Goal: Information Seeking & Learning: Learn about a topic

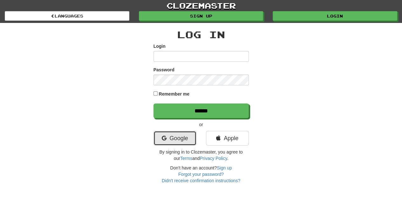
click at [175, 136] on link "Google" at bounding box center [174, 138] width 43 height 15
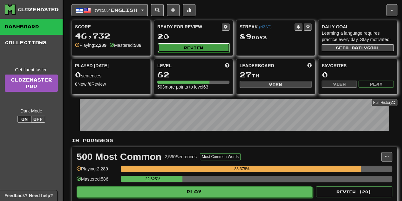
click at [201, 45] on button "Review" at bounding box center [194, 48] width 72 height 10
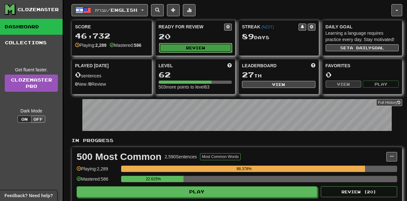
select select "**"
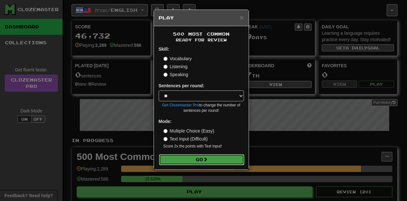
click at [172, 159] on button "Go" at bounding box center [201, 159] width 85 height 11
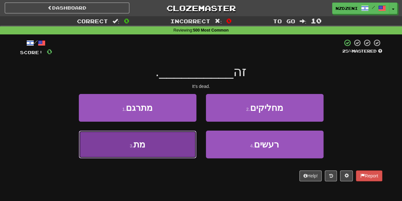
click at [158, 148] on button "3 . מת" at bounding box center [138, 144] width 118 height 28
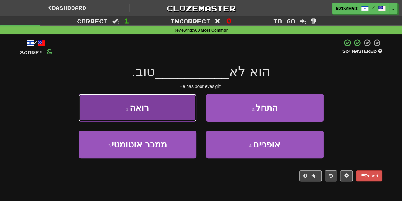
click at [150, 104] on button "1 . רואה" at bounding box center [138, 108] width 118 height 28
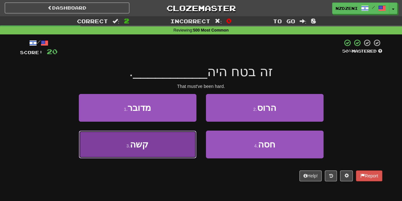
click at [114, 139] on button "3 . קשה" at bounding box center [138, 144] width 118 height 28
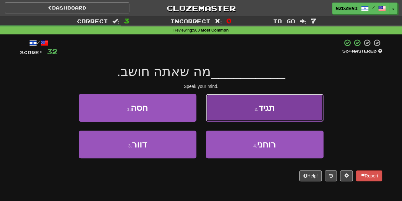
click at [234, 106] on button "2 . תגיד" at bounding box center [265, 108] width 118 height 28
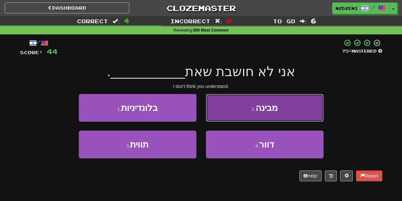
click at [259, 107] on span "מבינה" at bounding box center [266, 108] width 22 height 10
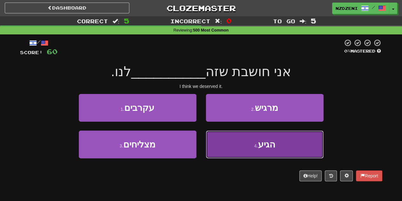
click at [239, 145] on button "4 . הגיע" at bounding box center [265, 144] width 118 height 28
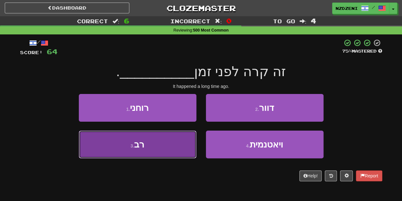
click at [156, 152] on button "3 . רב" at bounding box center [138, 144] width 118 height 28
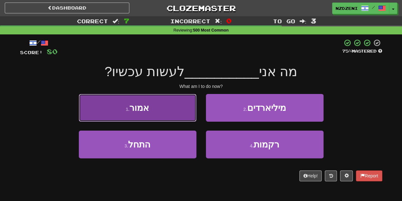
click at [153, 113] on button "1 . אמור" at bounding box center [138, 108] width 118 height 28
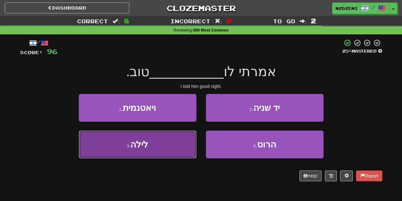
click at [149, 147] on button "3 . לילה" at bounding box center [138, 144] width 118 height 28
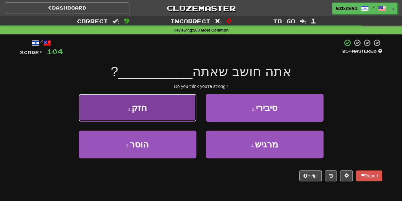
click at [143, 112] on button "1 . חזק" at bounding box center [138, 108] width 118 height 28
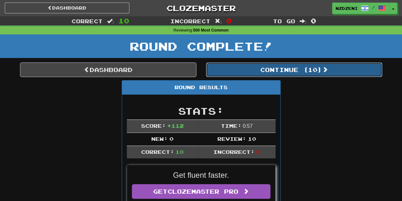
click at [248, 70] on button "Continue ( 10 )" at bounding box center [294, 69] width 176 height 15
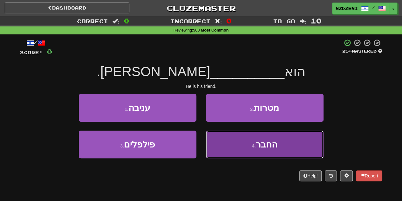
click at [232, 141] on button "4 . החבר" at bounding box center [265, 144] width 118 height 28
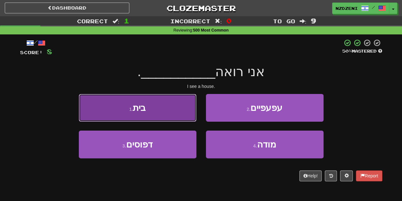
click at [162, 103] on button "1 . בית" at bounding box center [138, 108] width 118 height 28
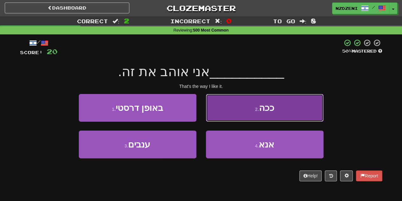
click at [254, 97] on button "2 . ככה" at bounding box center [265, 108] width 118 height 28
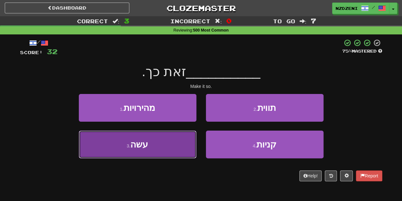
click at [149, 140] on button "3 . עשה" at bounding box center [138, 144] width 118 height 28
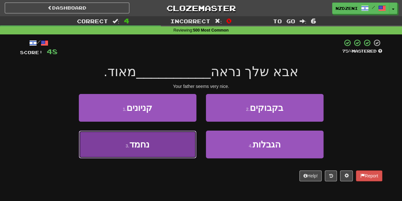
click at [147, 149] on button "3 . נחמד" at bounding box center [138, 144] width 118 height 28
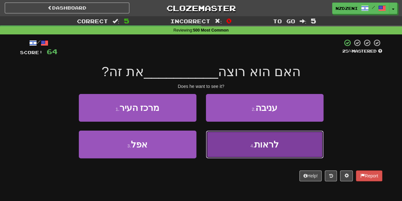
click at [234, 152] on button "4 . לראות" at bounding box center [265, 144] width 118 height 28
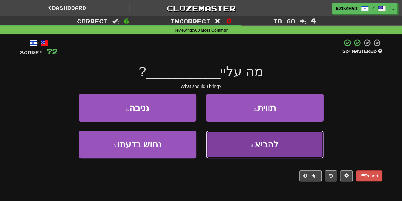
click at [221, 146] on button "4 . להביא" at bounding box center [265, 144] width 118 height 28
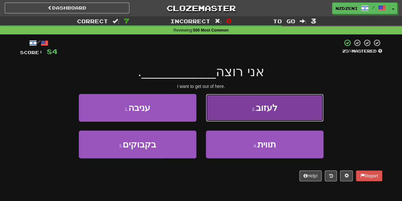
click at [233, 103] on button "2 . לעזוב" at bounding box center [265, 108] width 118 height 28
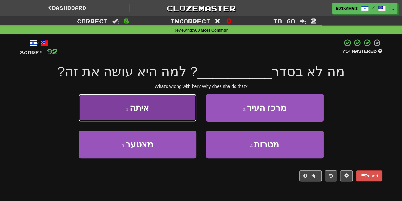
click at [168, 111] on button "1 . איתה" at bounding box center [138, 108] width 118 height 28
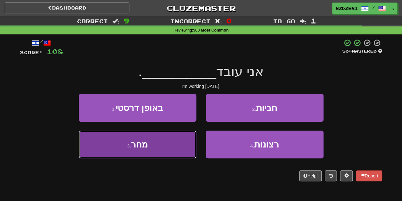
click at [158, 147] on button "3 . מחר" at bounding box center [138, 144] width 118 height 28
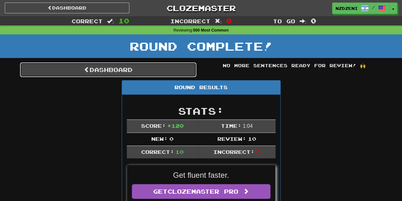
click at [138, 70] on link "Dashboard" at bounding box center [108, 69] width 176 height 15
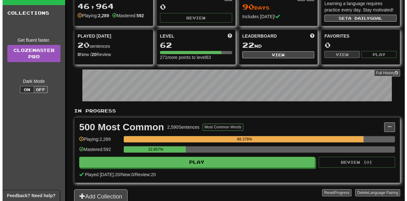
scroll to position [30, 0]
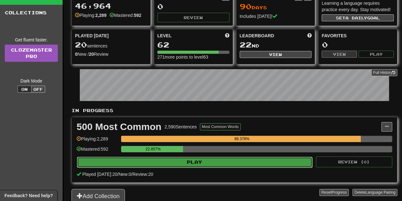
click at [138, 159] on button "Play" at bounding box center [194, 161] width 235 height 11
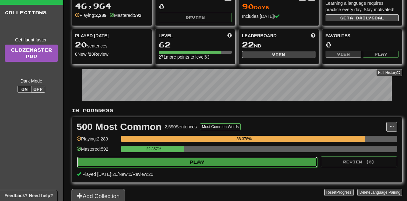
select select "**"
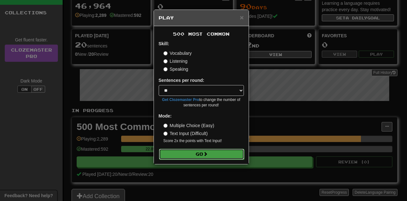
click at [170, 153] on button "Go" at bounding box center [201, 153] width 85 height 11
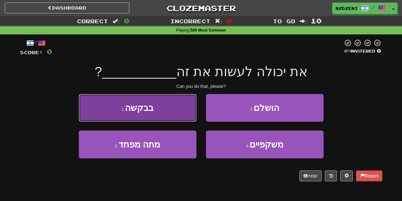
click at [156, 114] on button "1 . בבקשה" at bounding box center [138, 108] width 118 height 28
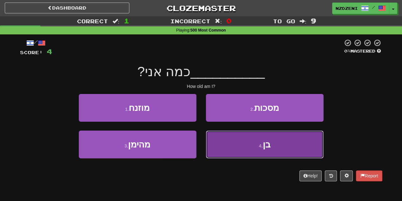
click at [227, 141] on button "4 . בן" at bounding box center [265, 144] width 118 height 28
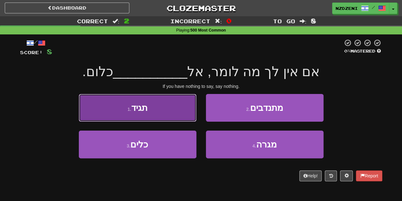
click at [155, 108] on button "1 . תגיד" at bounding box center [138, 108] width 118 height 28
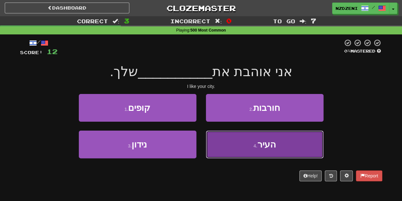
click at [238, 141] on button "4 . העיר" at bounding box center [265, 144] width 118 height 28
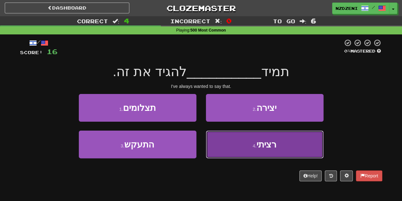
click at [232, 142] on button "4 . רציתי" at bounding box center [265, 144] width 118 height 28
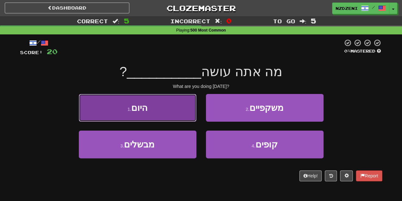
click at [163, 115] on button "1 . היום" at bounding box center [138, 108] width 118 height 28
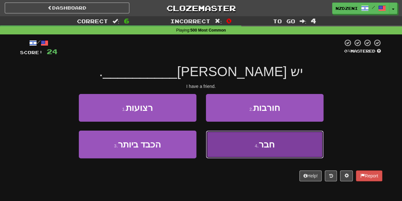
click at [222, 151] on button "4 . חבר" at bounding box center [265, 144] width 118 height 28
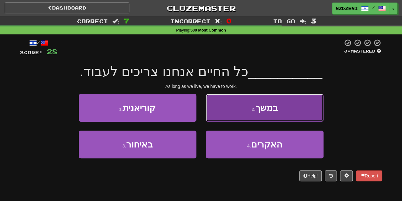
click at [231, 107] on button "2 . במשך" at bounding box center [265, 108] width 118 height 28
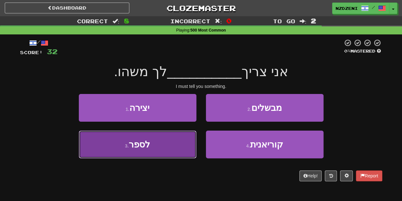
click at [150, 147] on button "3 . לספר" at bounding box center [138, 144] width 118 height 28
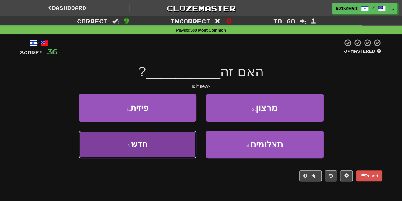
click at [161, 144] on button "3 . חדש" at bounding box center [138, 144] width 118 height 28
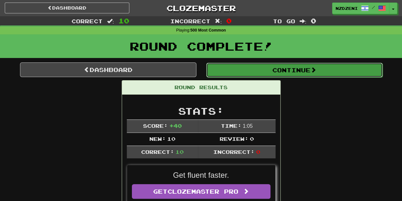
click at [252, 74] on button "Continue" at bounding box center [294, 70] width 176 height 15
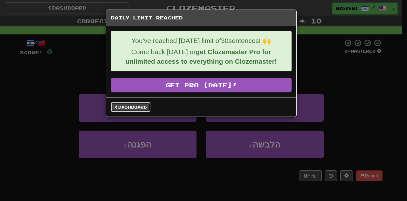
click at [141, 105] on link "Dashboard" at bounding box center [130, 107] width 39 height 10
